Goal: Information Seeking & Learning: Learn about a topic

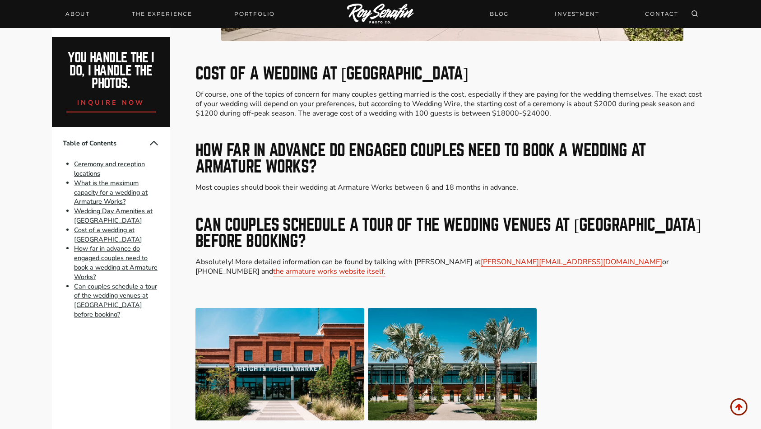
scroll to position [2100, 0]
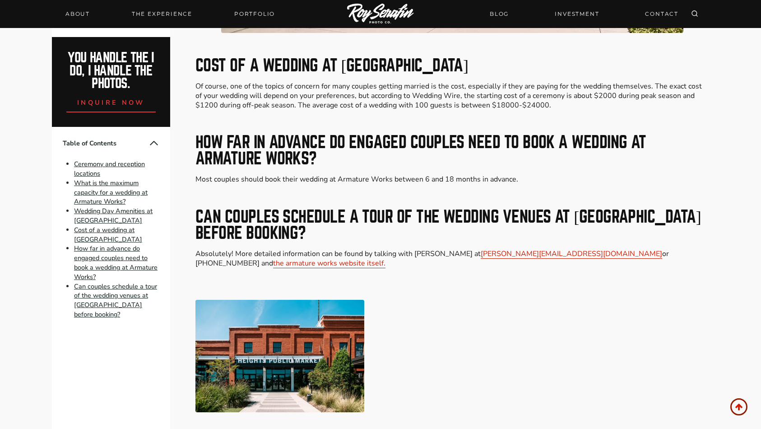
scroll to position [2340, 0]
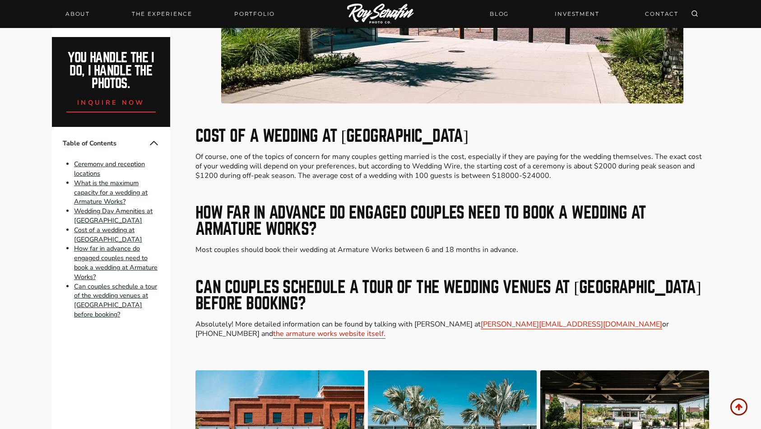
scroll to position [2278, 0]
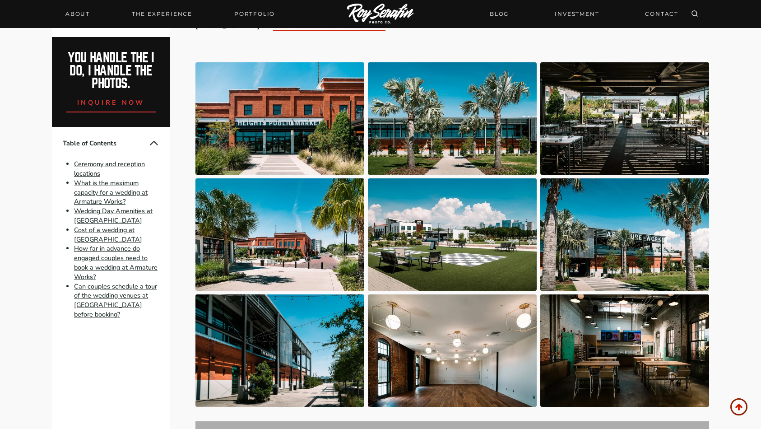
click at [467, 321] on img at bounding box center [452, 350] width 169 height 112
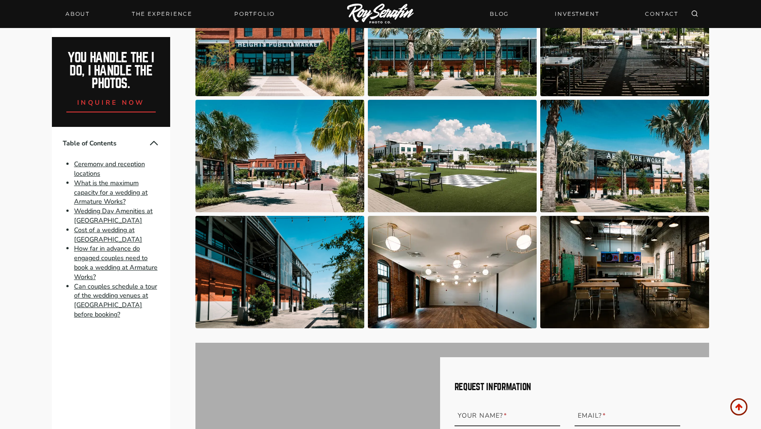
scroll to position [2350, 0]
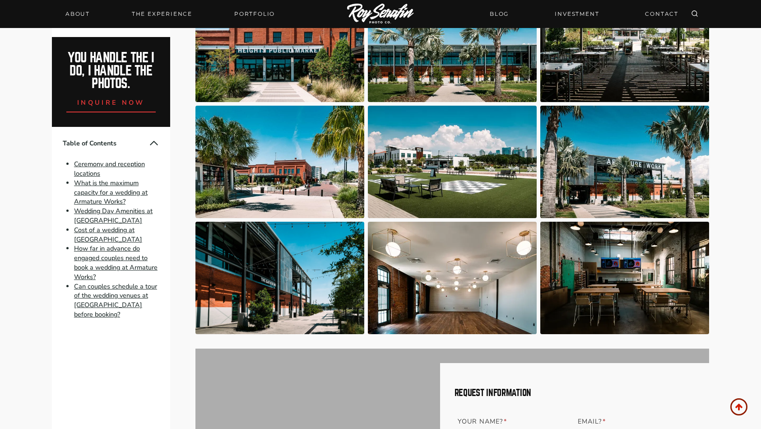
click at [435, 275] on img at bounding box center [452, 278] width 169 height 112
